Goal: Check status: Check status

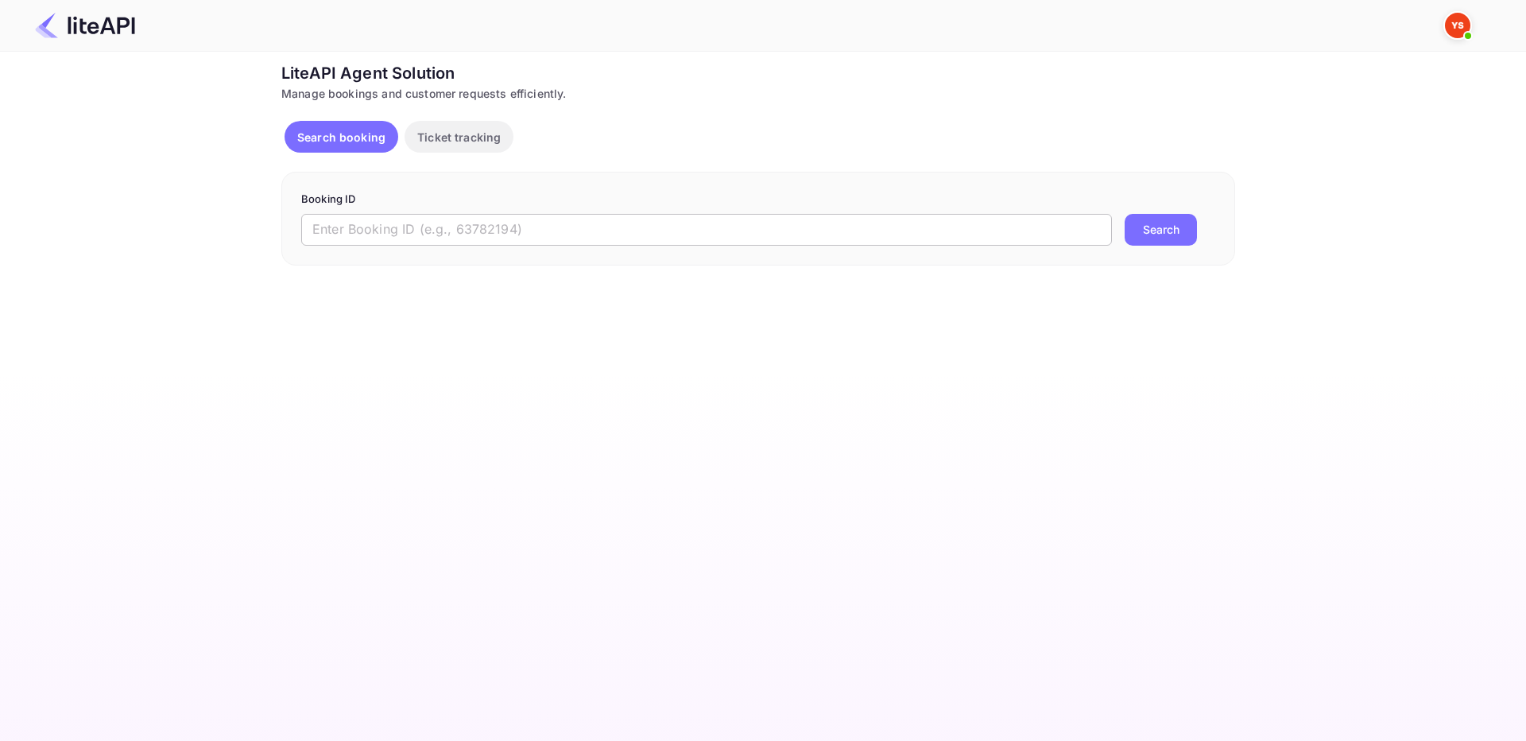
click at [519, 225] on input "text" at bounding box center [706, 230] width 811 height 32
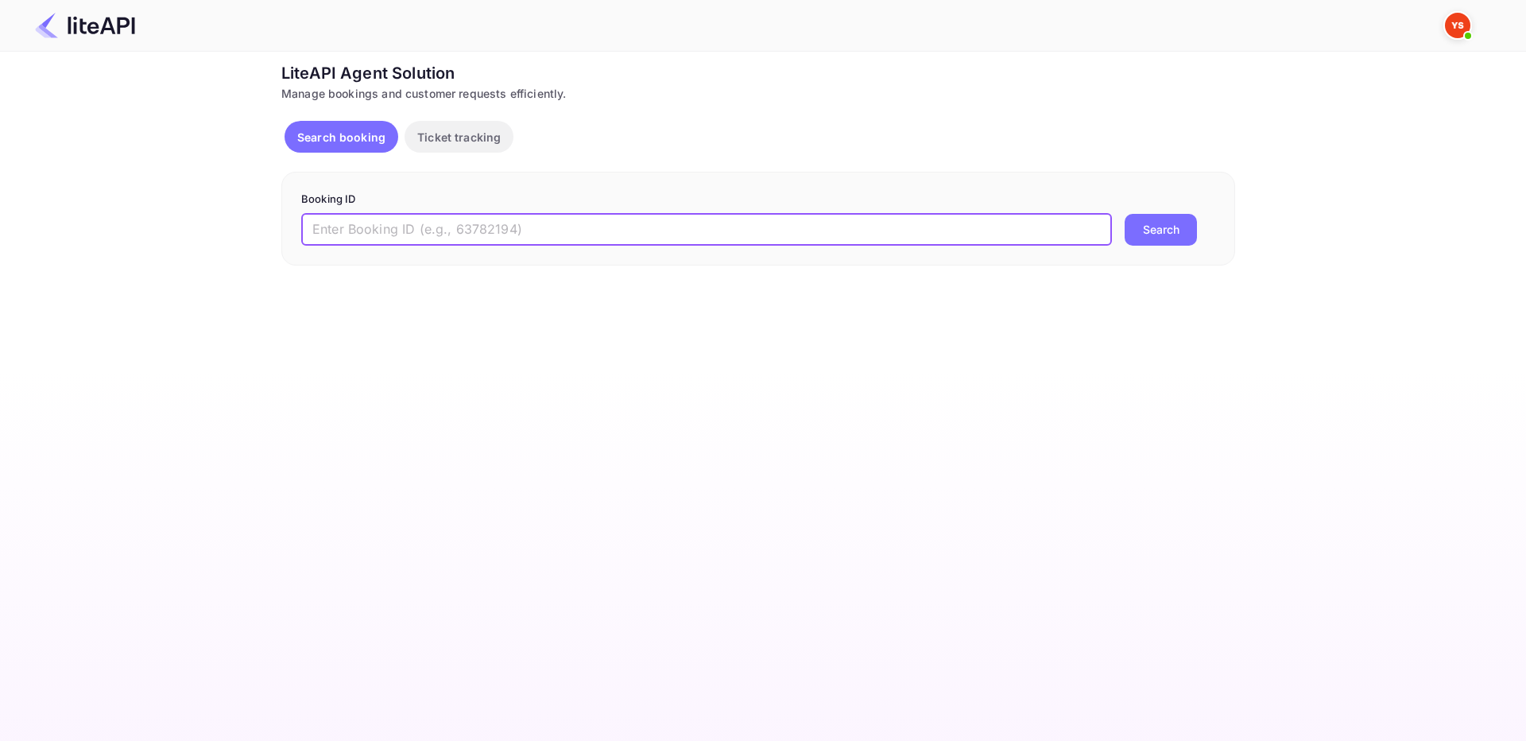
paste input "8828590"
click at [1145, 236] on button "Search" at bounding box center [1161, 230] width 72 height 32
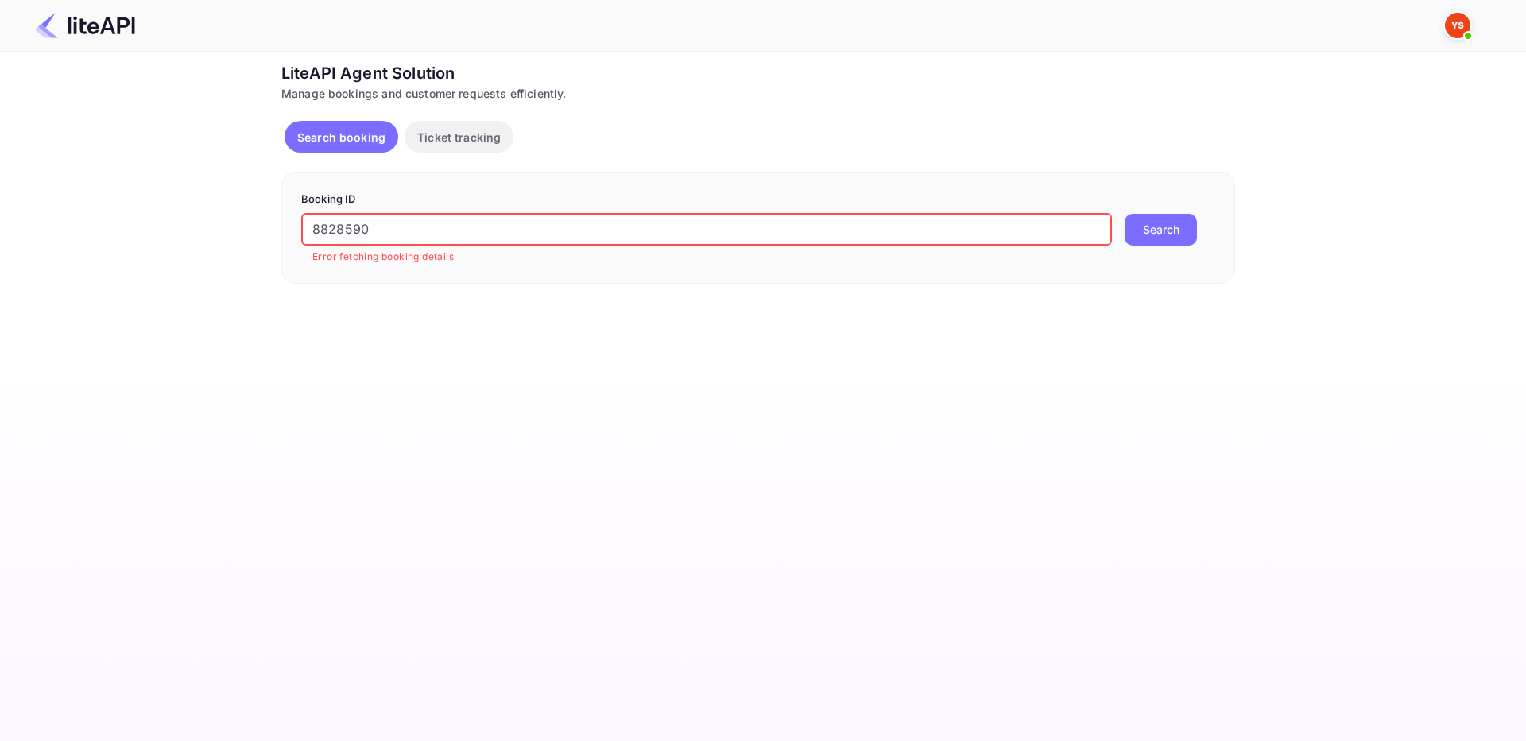
drag, startPoint x: 320, startPoint y: 228, endPoint x: 257, endPoint y: 220, distance: 63.3
click at [239, 219] on div "Ticket Affiliate URL [URL][DOMAIN_NAME] Business partner name Nuitee Travel Cus…" at bounding box center [758, 172] width 1479 height 223
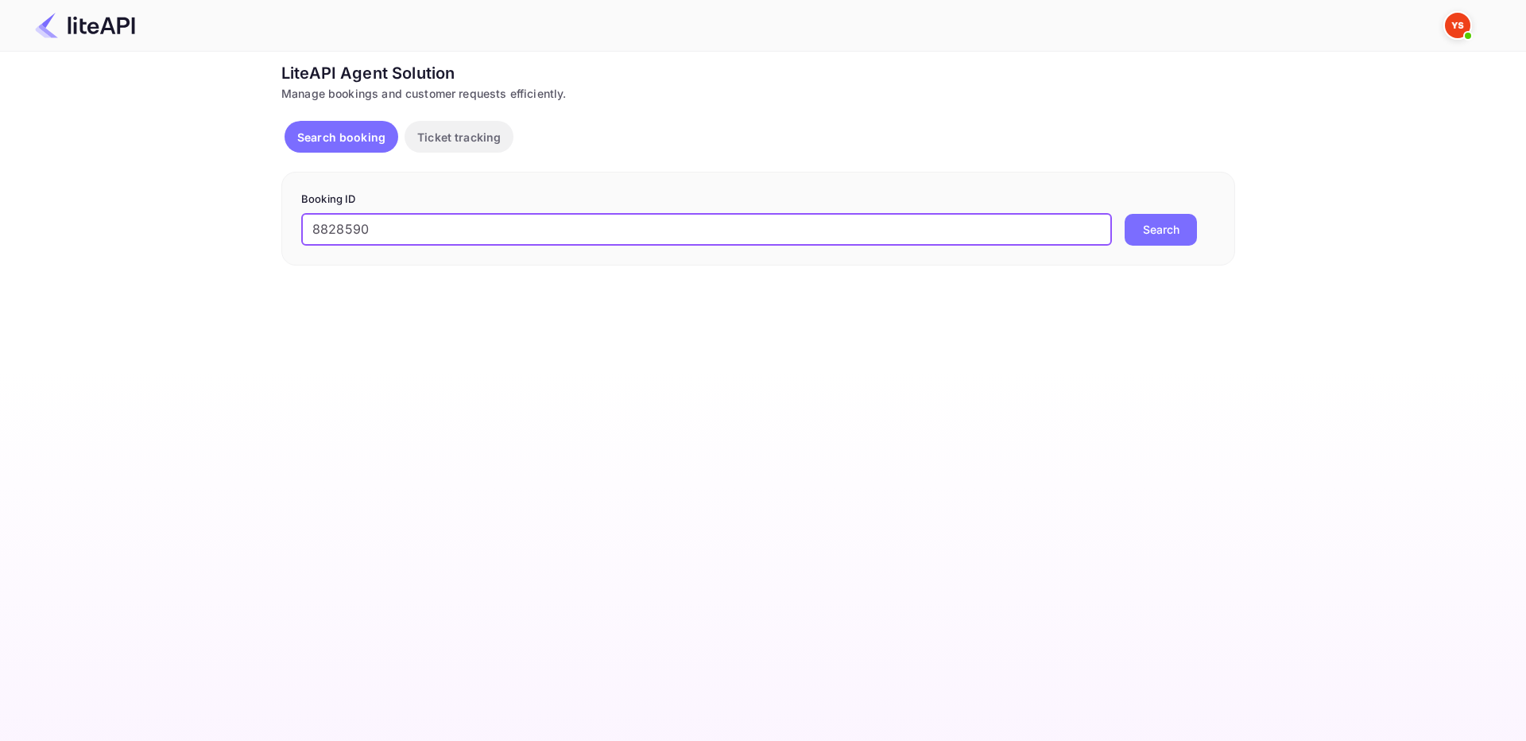
type input "8828590"
click at [1160, 237] on button "Search" at bounding box center [1161, 230] width 72 height 32
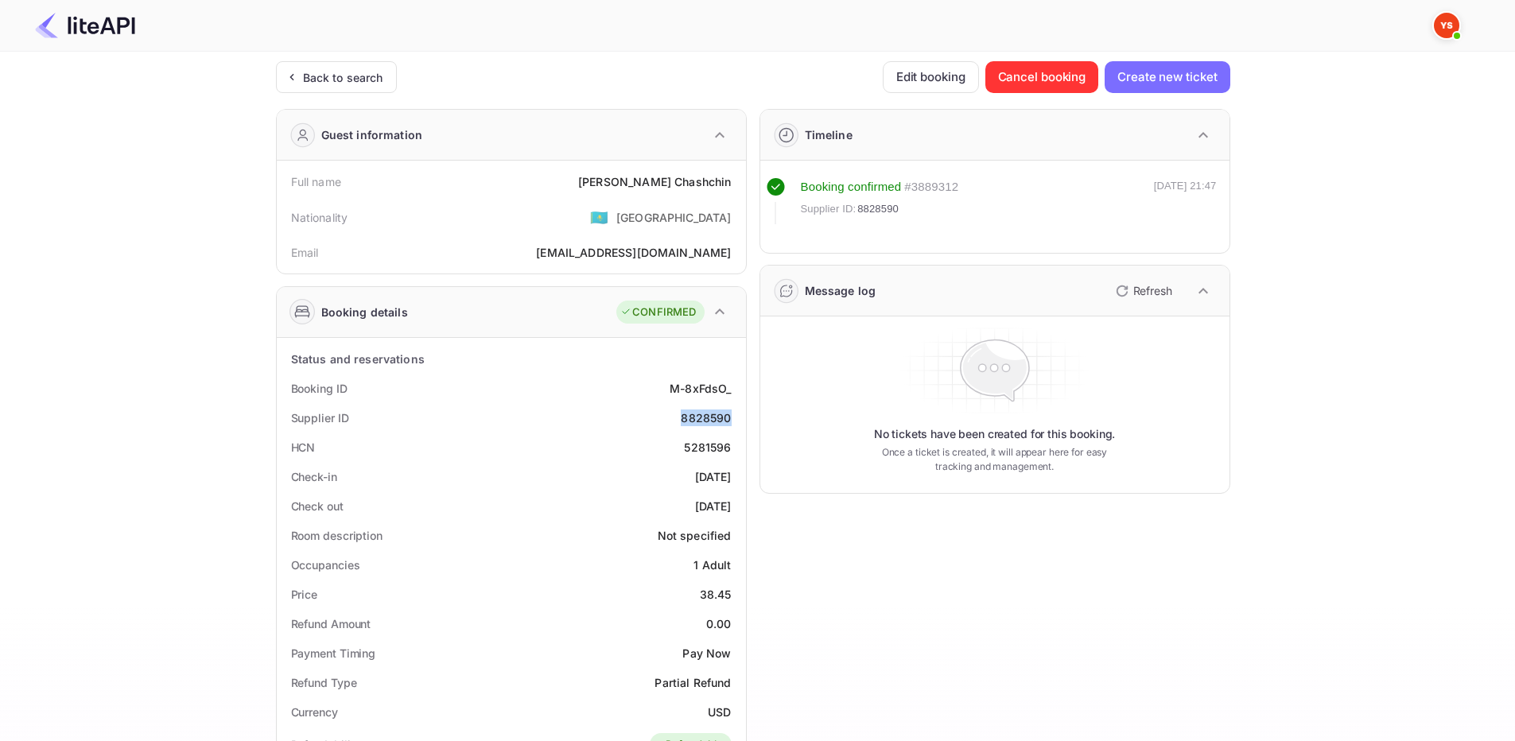
drag, startPoint x: 681, startPoint y: 421, endPoint x: 731, endPoint y: 409, distance: 52.3
copy div "8828590"
drag, startPoint x: 664, startPoint y: 184, endPoint x: 738, endPoint y: 187, distance: 74.0
click at [738, 187] on div "Full name [PERSON_NAME]" at bounding box center [511, 181] width 456 height 29
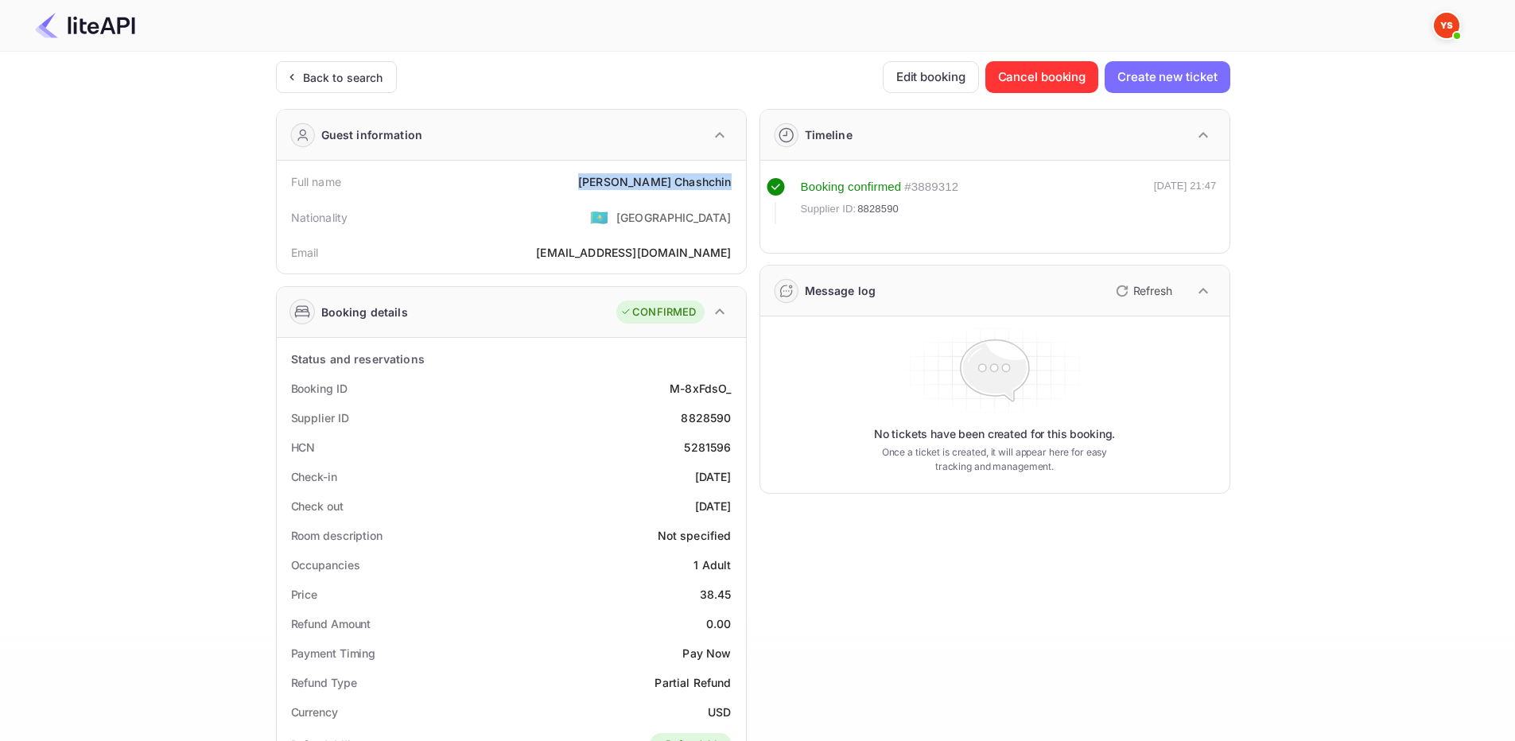
copy div "[PERSON_NAME]"
drag, startPoint x: 700, startPoint y: 588, endPoint x: 638, endPoint y: 486, distance: 119.4
click at [732, 593] on div "Price 38.45" at bounding box center [511, 594] width 456 height 29
copy div "38.45"
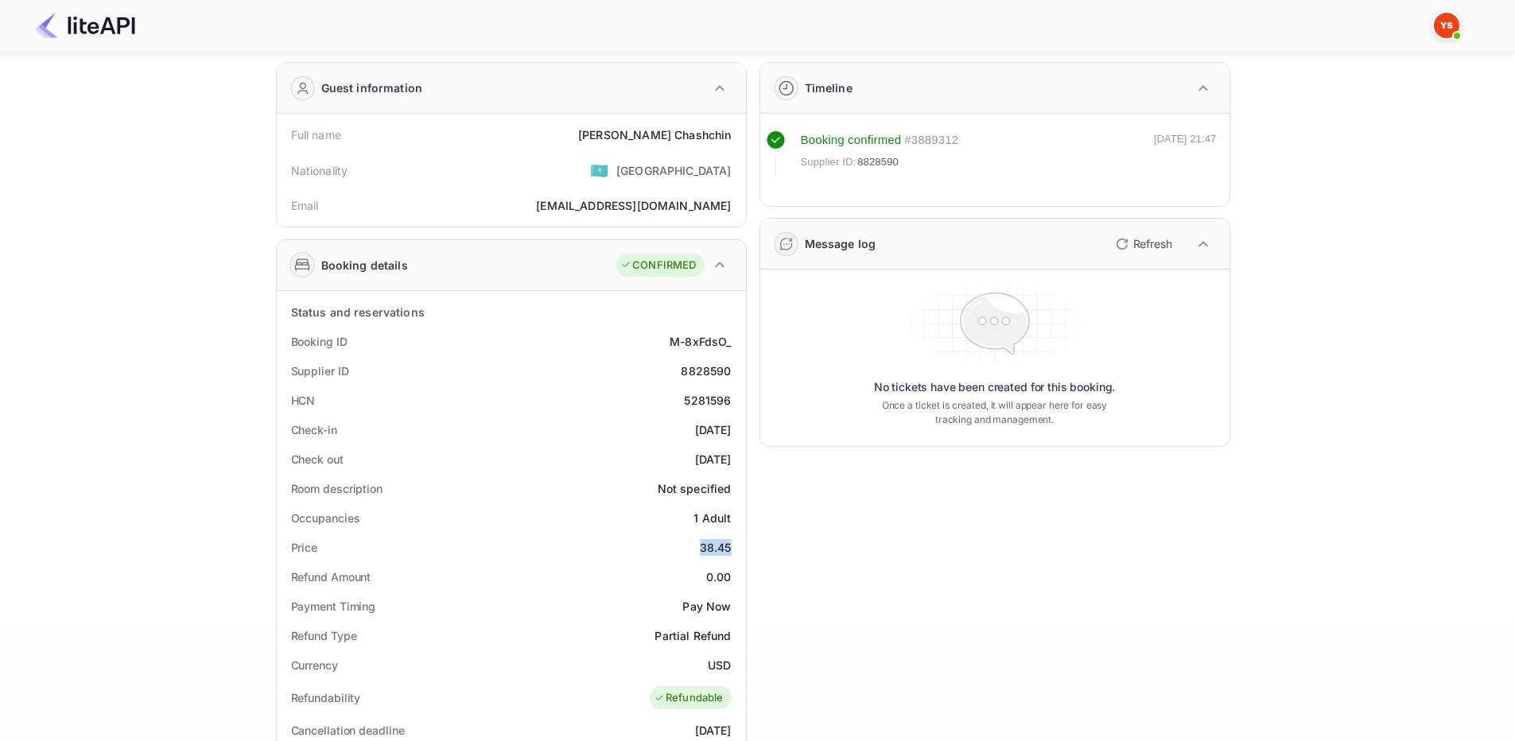
scroll to position [159, 0]
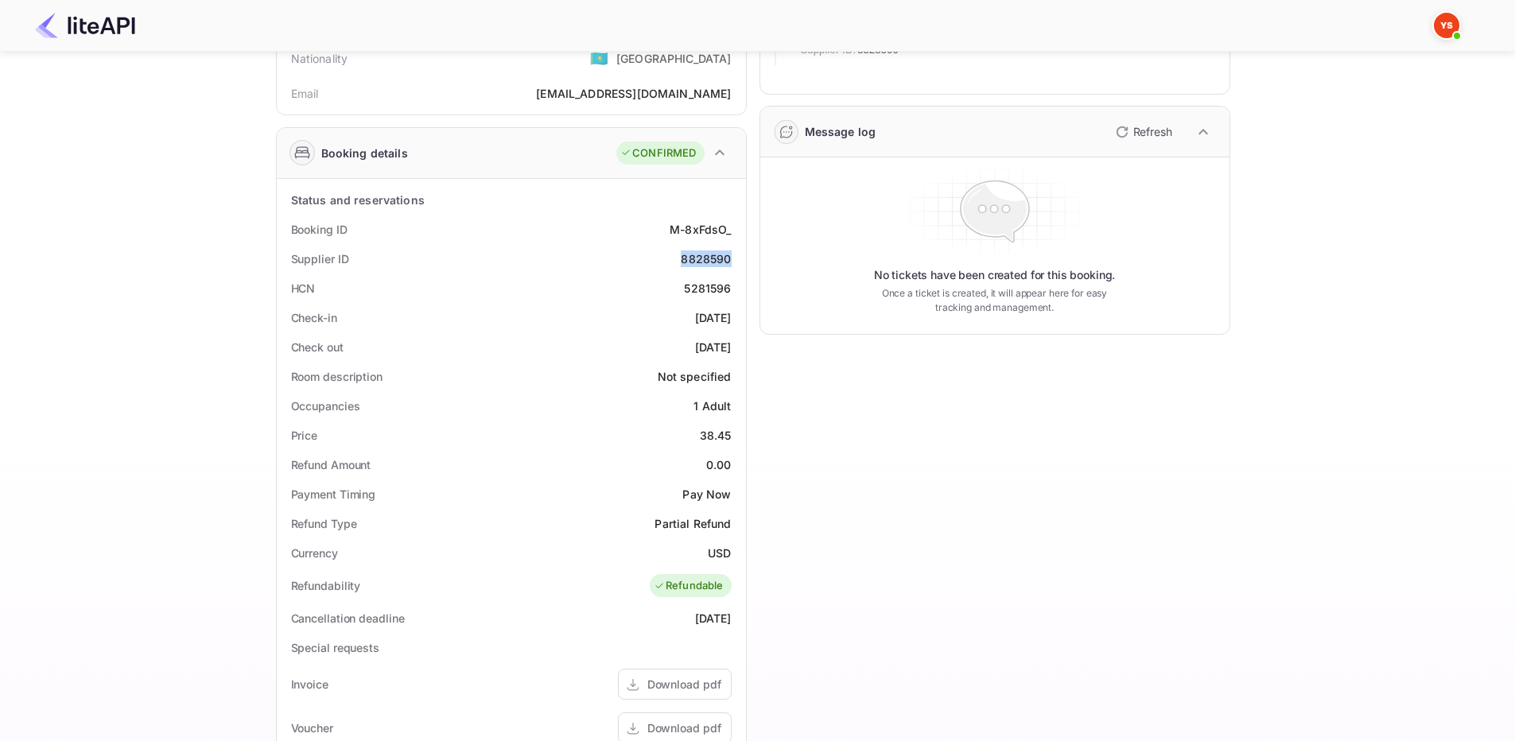
drag, startPoint x: 673, startPoint y: 262, endPoint x: 739, endPoint y: 260, distance: 66.8
click at [739, 260] on div "Status and reservations Booking ID M-8xFdsO_ Supplier ID 8828590 HCN 5281596 Ch…" at bounding box center [511, 617] width 469 height 876
copy div "8828590"
